Goal: Complete application form

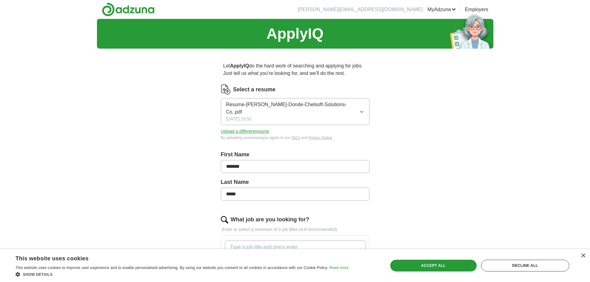
click at [320, 240] on input "What job are you looking for?" at bounding box center [295, 246] width 141 height 13
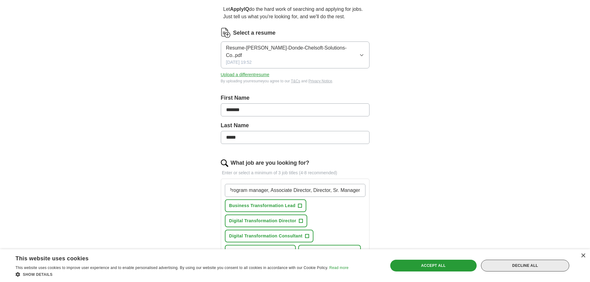
scroll to position [62, 0]
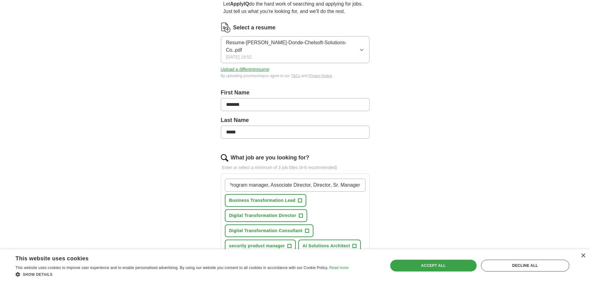
type input "Program manager, Associate Director, Director, Sr. Manager"
click at [456, 267] on div "Accept all" at bounding box center [433, 266] width 86 height 12
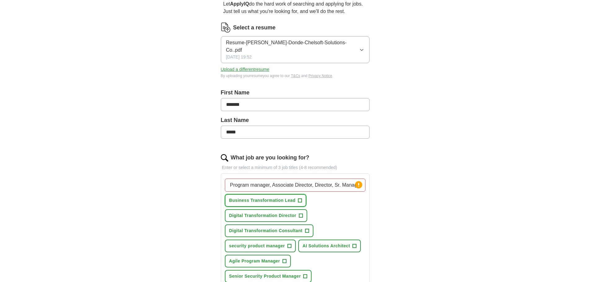
click at [300, 198] on span "+" at bounding box center [300, 200] width 4 height 5
click at [299, 213] on span "+" at bounding box center [301, 215] width 4 height 5
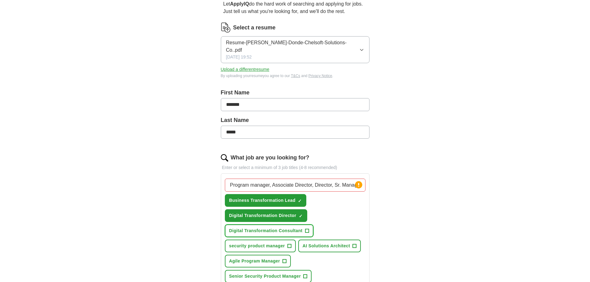
click at [309, 224] on button "Digital Transformation Consultant +" at bounding box center [269, 230] width 89 height 13
click at [288, 244] on span "+" at bounding box center [289, 246] width 4 height 5
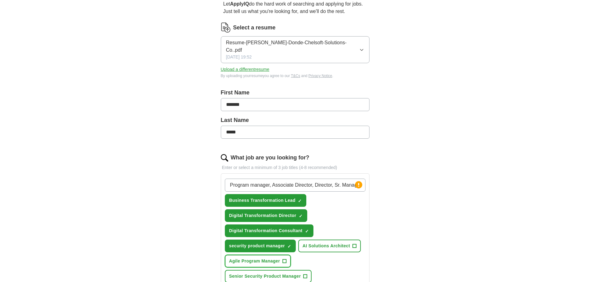
click at [285, 259] on span "+" at bounding box center [285, 261] width 4 height 5
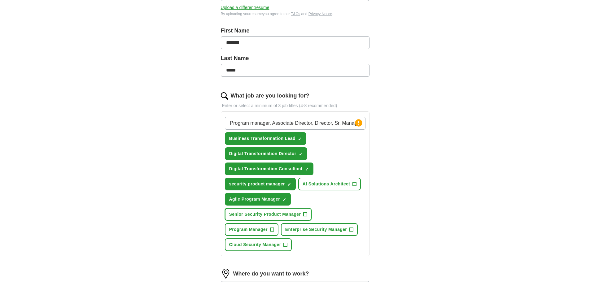
click at [305, 212] on span "+" at bounding box center [305, 214] width 4 height 5
click at [273, 227] on span "+" at bounding box center [272, 229] width 4 height 5
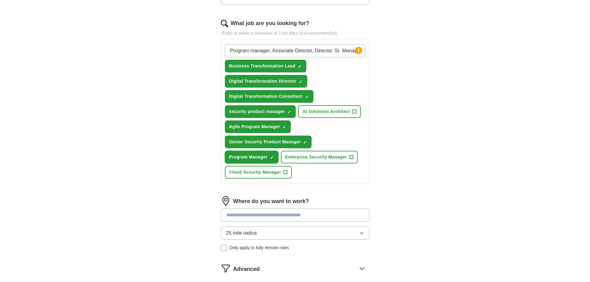
scroll to position [217, 0]
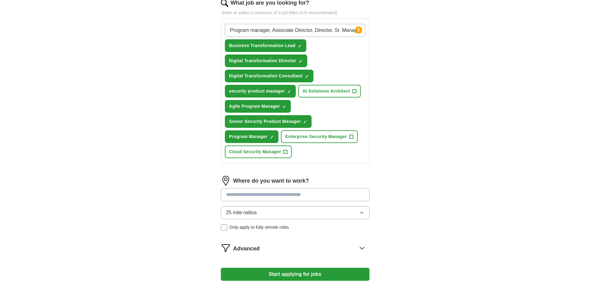
click at [331, 188] on input at bounding box center [295, 194] width 149 height 13
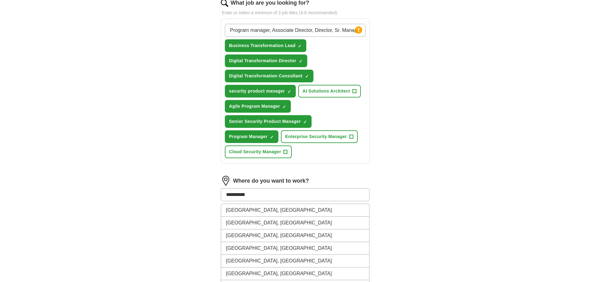
type input "********"
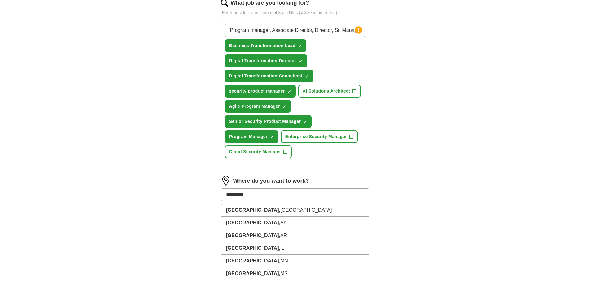
click at [326, 204] on li "[GEOGRAPHIC_DATA], [GEOGRAPHIC_DATA]" at bounding box center [295, 210] width 148 height 13
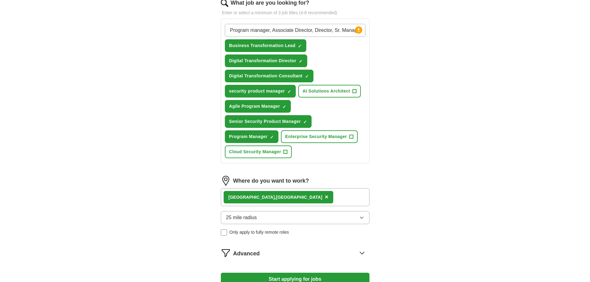
click at [323, 211] on button "25 mile radius" at bounding box center [295, 217] width 149 height 13
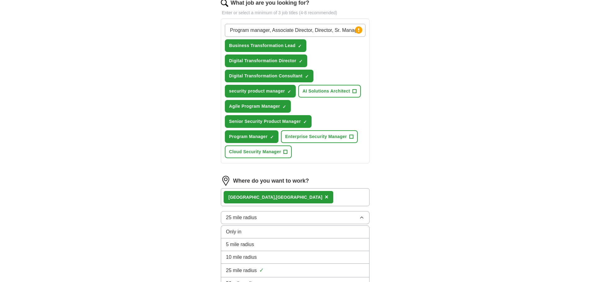
click at [299, 280] on div "50 mile radius" at bounding box center [295, 283] width 138 height 7
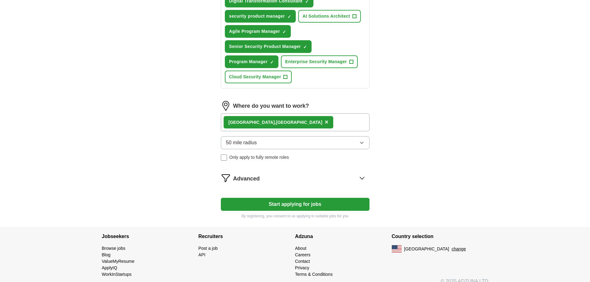
scroll to position [292, 0]
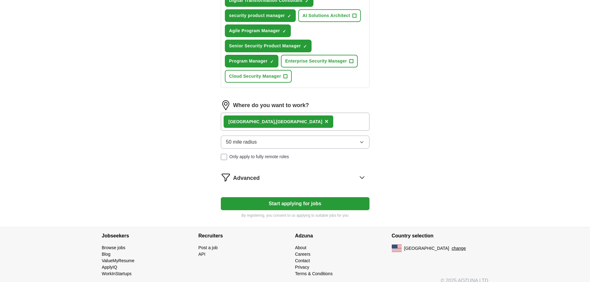
click at [289, 197] on button "Start applying for jobs" at bounding box center [295, 203] width 149 height 13
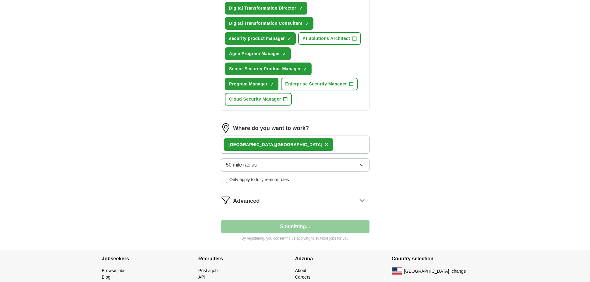
select select "**"
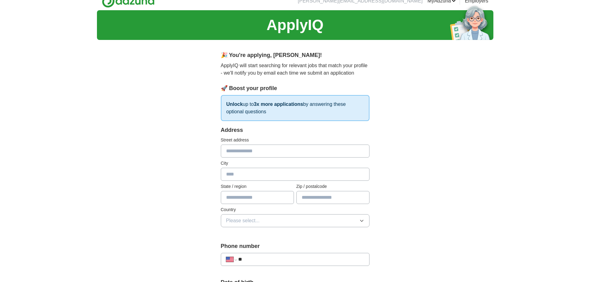
scroll to position [0, 0]
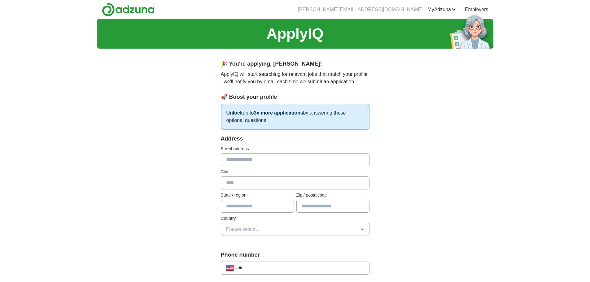
click at [275, 161] on input "text" at bounding box center [295, 159] width 149 height 13
type input "**********"
type input "**"
type input "*****"
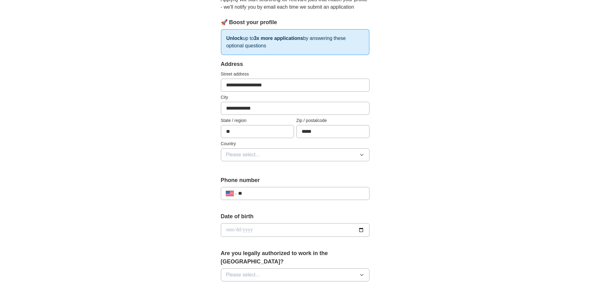
scroll to position [93, 0]
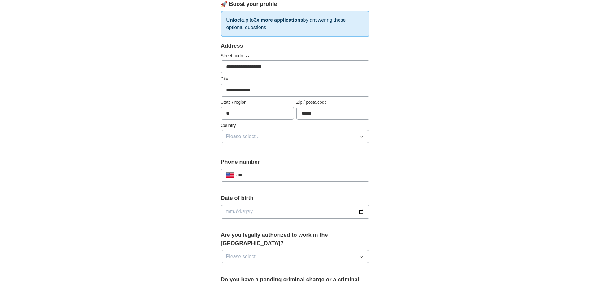
click at [361, 129] on div "Country Please select..." at bounding box center [295, 132] width 149 height 21
click at [360, 136] on icon "button" at bounding box center [361, 136] width 5 height 5
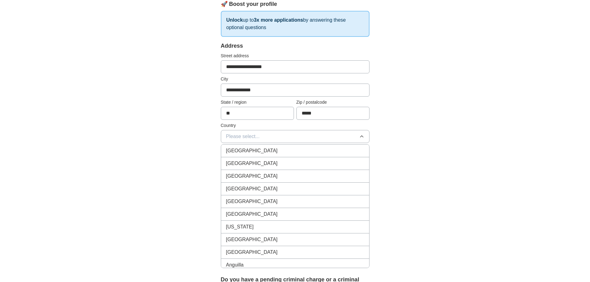
click at [350, 163] on div "[GEOGRAPHIC_DATA]" at bounding box center [295, 163] width 138 height 7
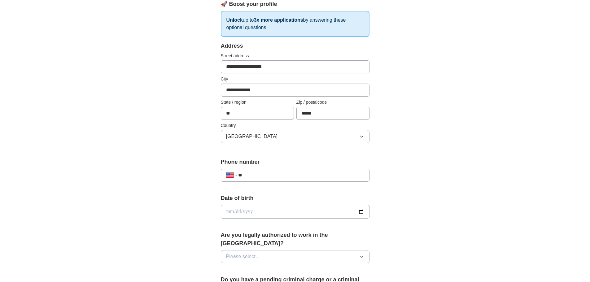
click at [346, 178] on input "**" at bounding box center [301, 174] width 126 height 7
type input "**********"
click at [346, 213] on input "date" at bounding box center [295, 212] width 149 height 14
click at [420, 227] on div "**********" at bounding box center [295, 208] width 396 height 564
click at [364, 252] on button "Please select..." at bounding box center [295, 256] width 149 height 13
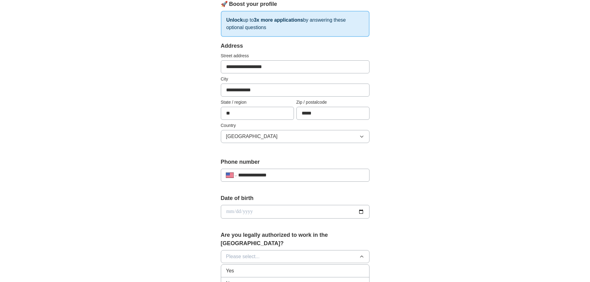
click at [354, 267] on div "Yes" at bounding box center [295, 270] width 138 height 7
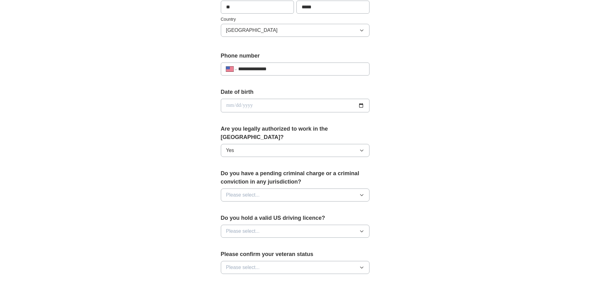
scroll to position [217, 0]
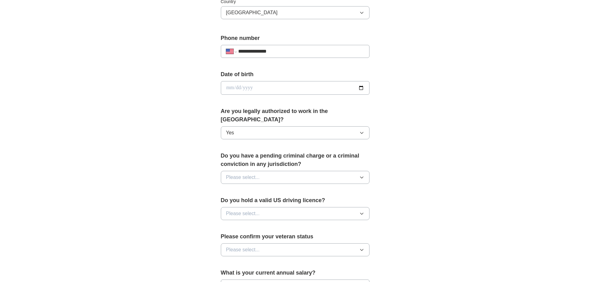
click at [315, 172] on button "Please select..." at bounding box center [295, 177] width 149 height 13
click at [310, 201] on div "No" at bounding box center [295, 204] width 138 height 7
click at [312, 207] on button "Please select..." at bounding box center [295, 213] width 149 height 13
click at [310, 223] on li "Yes" at bounding box center [295, 228] width 148 height 13
click at [310, 243] on button "Please select..." at bounding box center [295, 249] width 149 height 13
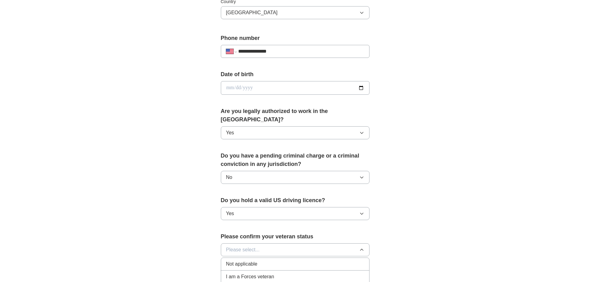
click at [297, 260] on div "Not applicable" at bounding box center [295, 263] width 138 height 7
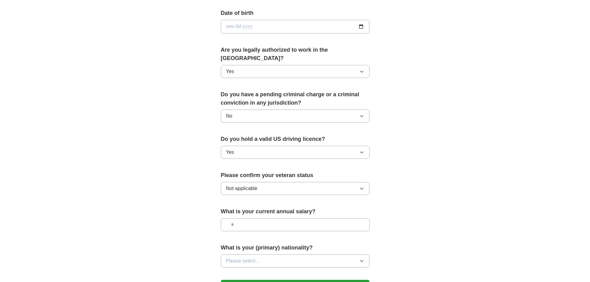
scroll to position [279, 0]
click at [322, 219] on input "text" at bounding box center [295, 224] width 149 height 13
type input "**********"
click at [305, 254] on button "Please select..." at bounding box center [295, 260] width 149 height 13
click at [304, 271] on div "American" at bounding box center [295, 274] width 138 height 7
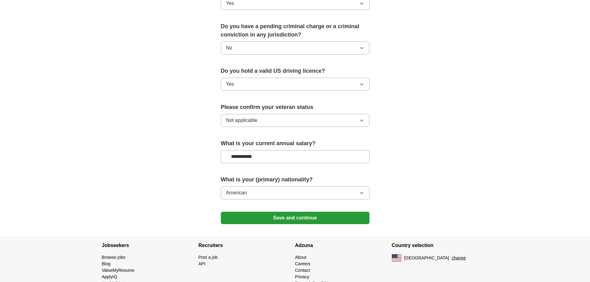
scroll to position [355, 0]
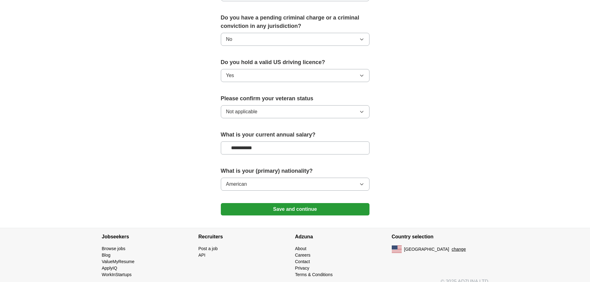
click at [324, 203] on button "Save and continue" at bounding box center [295, 209] width 149 height 12
